Goal: Task Accomplishment & Management: Use online tool/utility

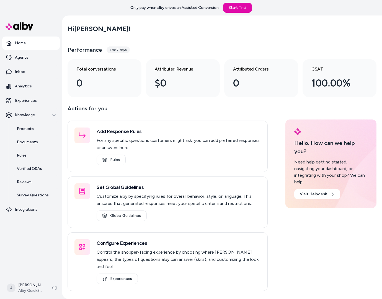
click at [51, 245] on nav "Home Agents Inbox Analytics Experiences Knowledge Products Documents Rules Veri…" at bounding box center [31, 156] width 58 height 239
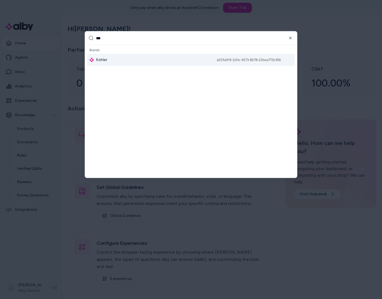
type input "***"
click at [110, 58] on div "Kohler a205a919-2d1e-4573-8278-22bea772b356" at bounding box center [191, 60] width 208 height 12
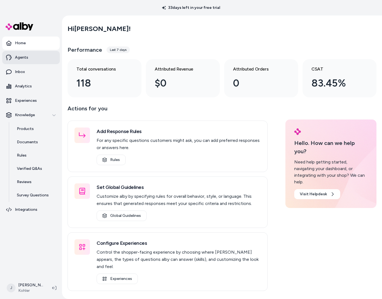
click at [25, 55] on p "Agents" at bounding box center [21, 58] width 13 height 6
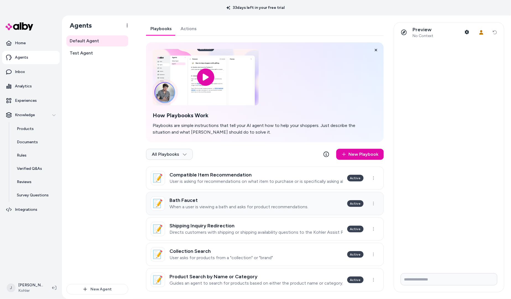
click at [282, 208] on p "When a user is viewing a bath and asks for product recommendations." at bounding box center [239, 207] width 139 height 6
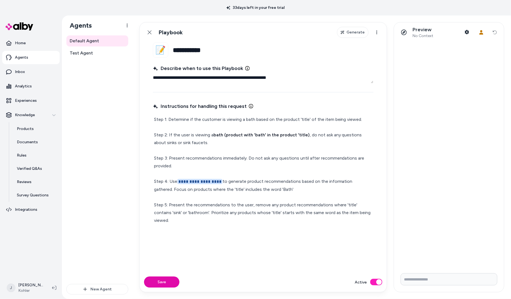
click at [149, 32] on icon at bounding box center [149, 32] width 4 height 4
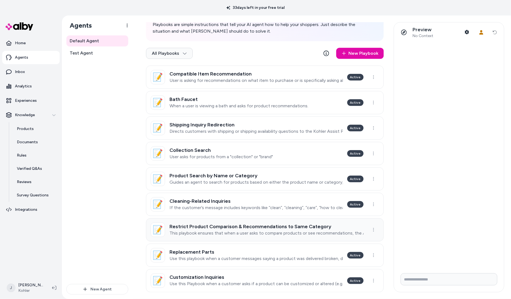
scroll to position [103, 0]
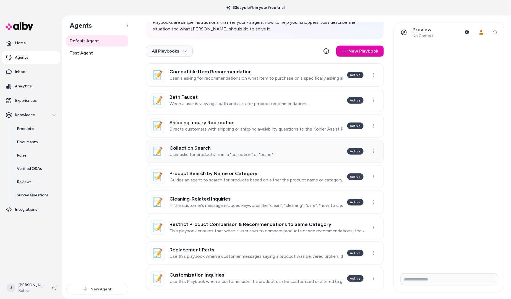
click at [252, 156] on p "User asks for products from a "collection" or "brand"" at bounding box center [221, 155] width 103 height 6
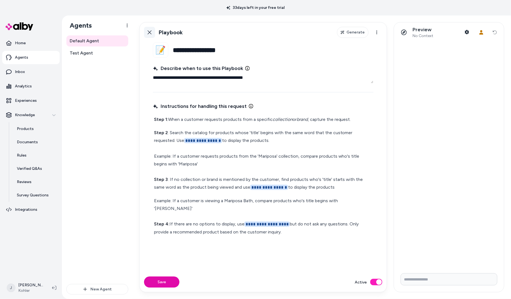
click at [150, 29] on link "Back" at bounding box center [149, 32] width 11 height 11
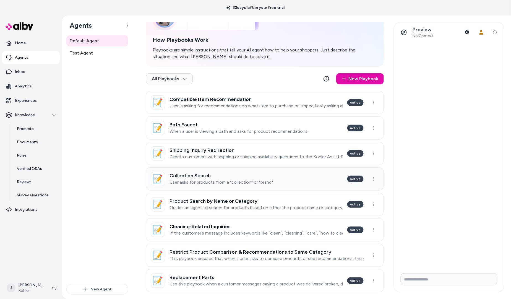
scroll to position [91, 0]
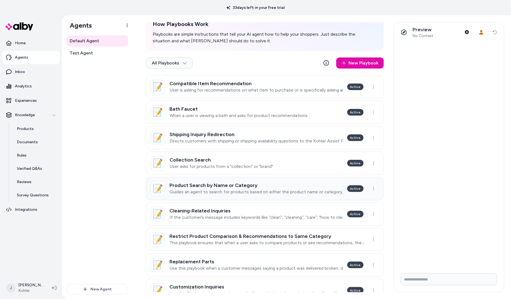
click at [248, 191] on p "Guides an agent to search for products based on either the product name or cate…" at bounding box center [257, 192] width 174 height 6
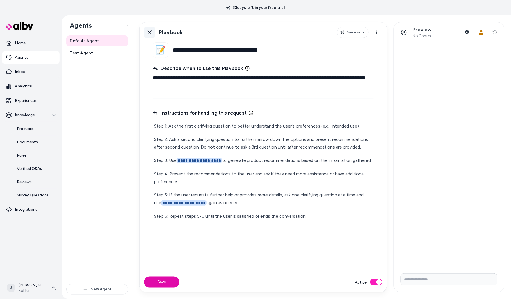
click at [148, 31] on icon at bounding box center [149, 32] width 4 height 4
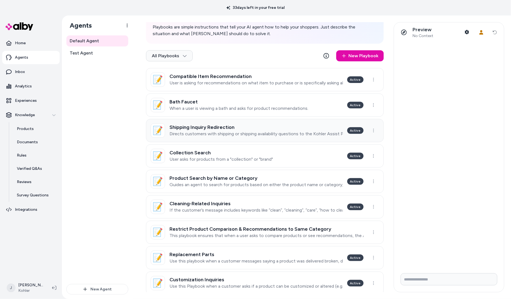
scroll to position [100, 0]
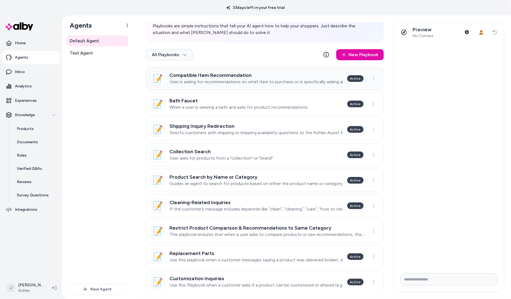
click at [246, 82] on p "User is asking for recommendations on what item to purchase or is specifically …" at bounding box center [257, 82] width 174 height 6
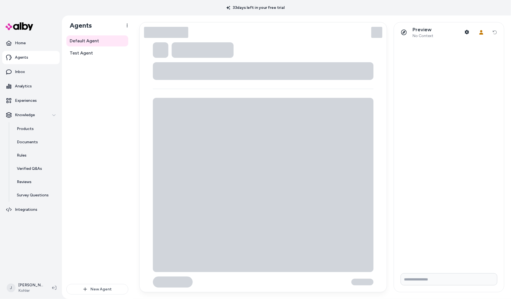
type textarea "*"
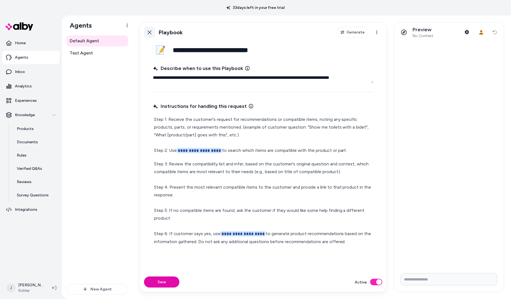
click at [149, 30] on icon at bounding box center [149, 32] width 4 height 4
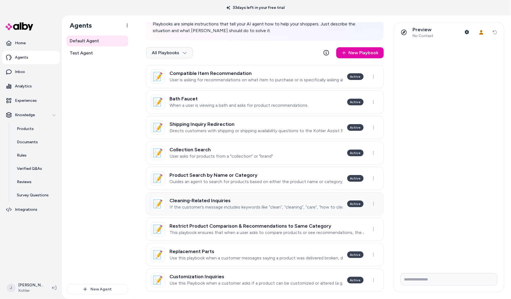
scroll to position [118, 0]
